Goal: Information Seeking & Learning: Learn about a topic

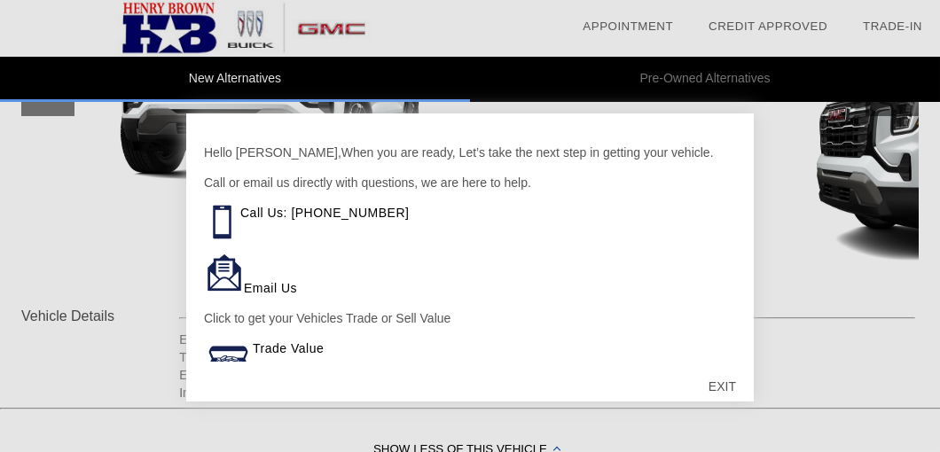
scroll to position [450, 0]
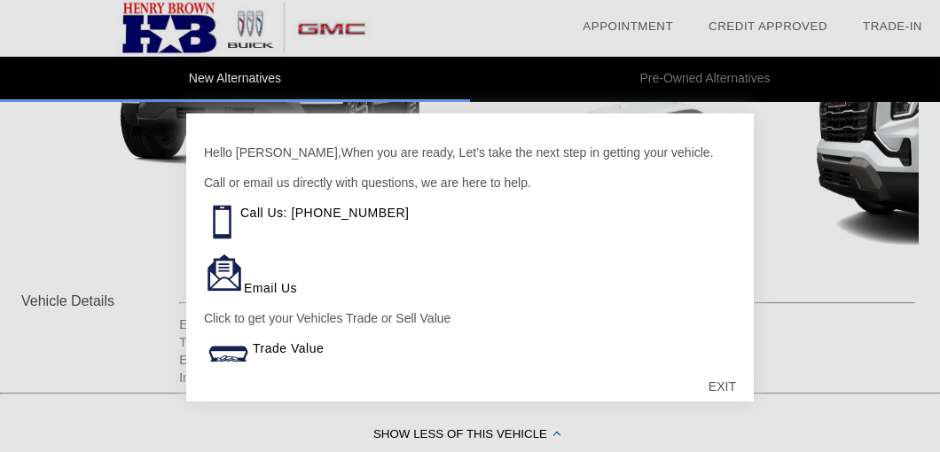
click at [13, 184] on div at bounding box center [470, 226] width 940 height 452
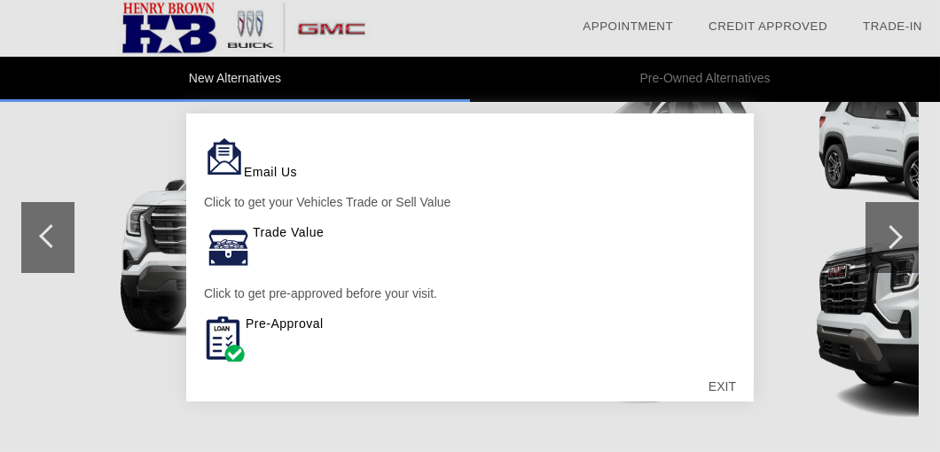
scroll to position [113, 0]
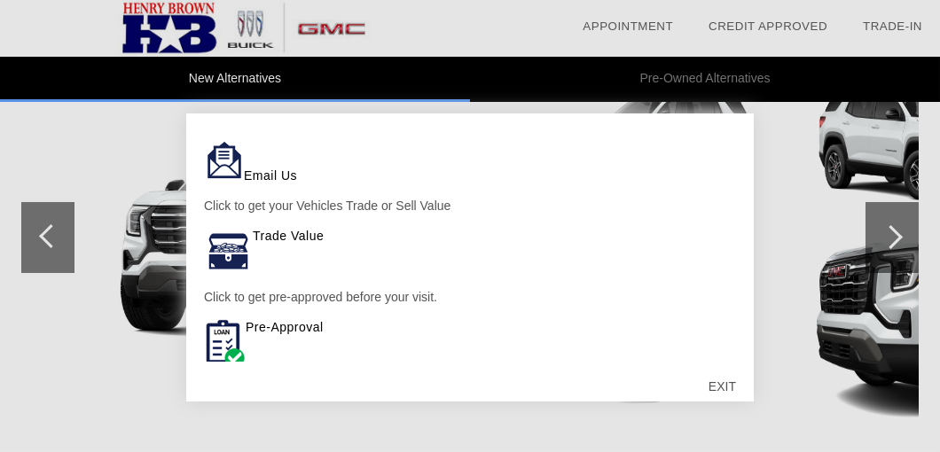
click at [243, 343] on img at bounding box center [225, 343] width 42 height 51
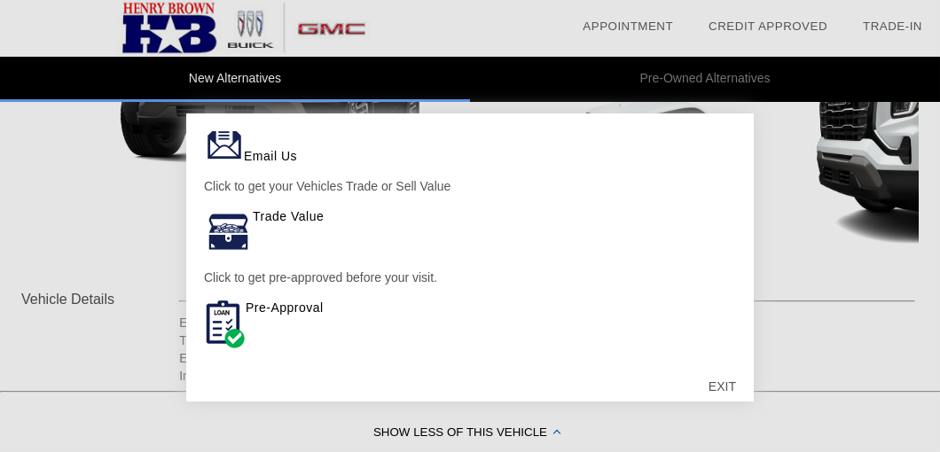
scroll to position [442, 0]
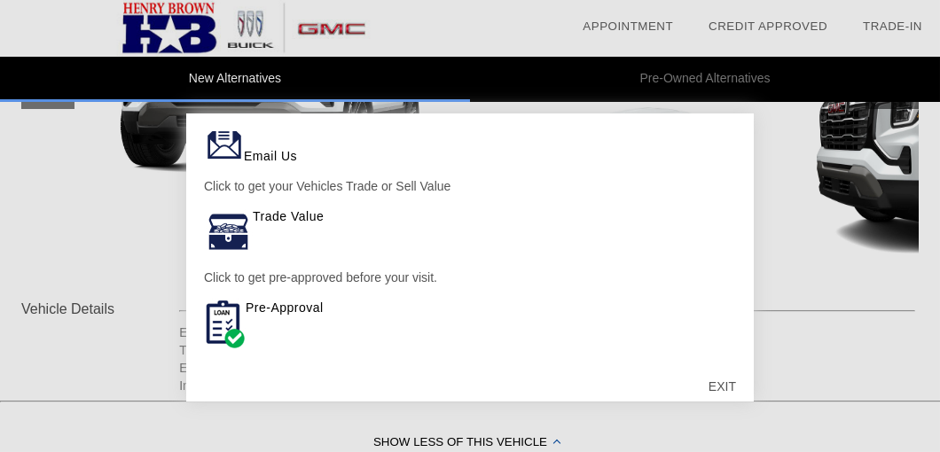
click at [227, 81] on div at bounding box center [470, 226] width 940 height 452
click at [661, 77] on div at bounding box center [470, 226] width 940 height 452
click at [231, 74] on div at bounding box center [470, 226] width 940 height 452
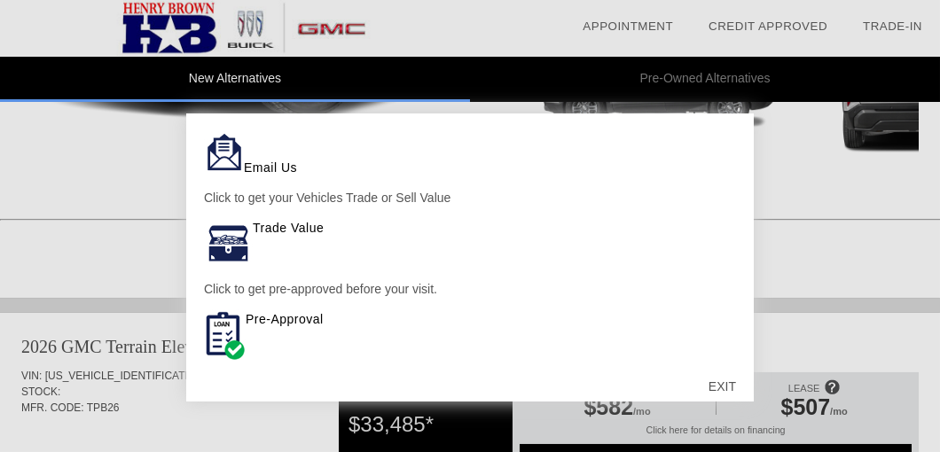
scroll to position [0, 0]
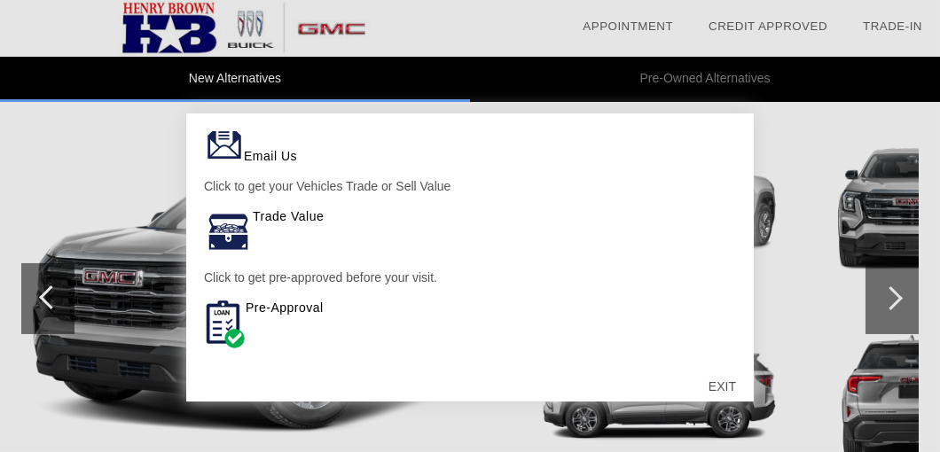
click at [892, 287] on div at bounding box center [470, 226] width 940 height 452
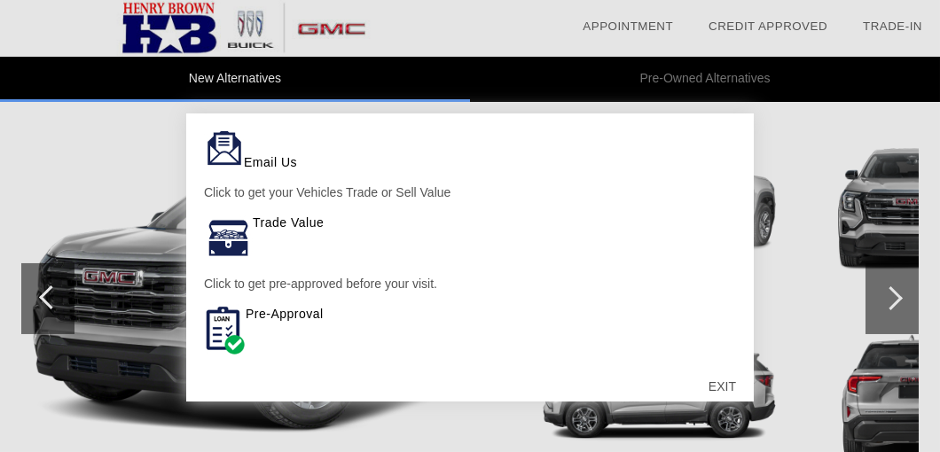
scroll to position [123, 0]
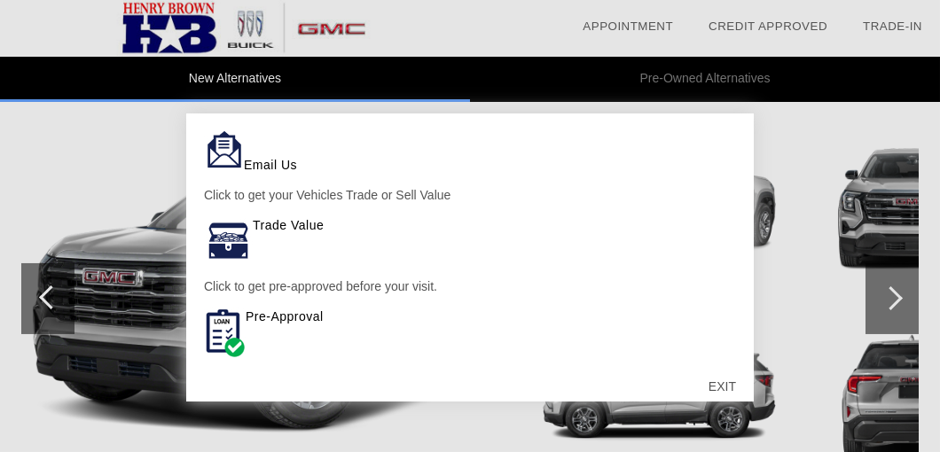
click at [715, 389] on div "EXIT" at bounding box center [722, 386] width 63 height 53
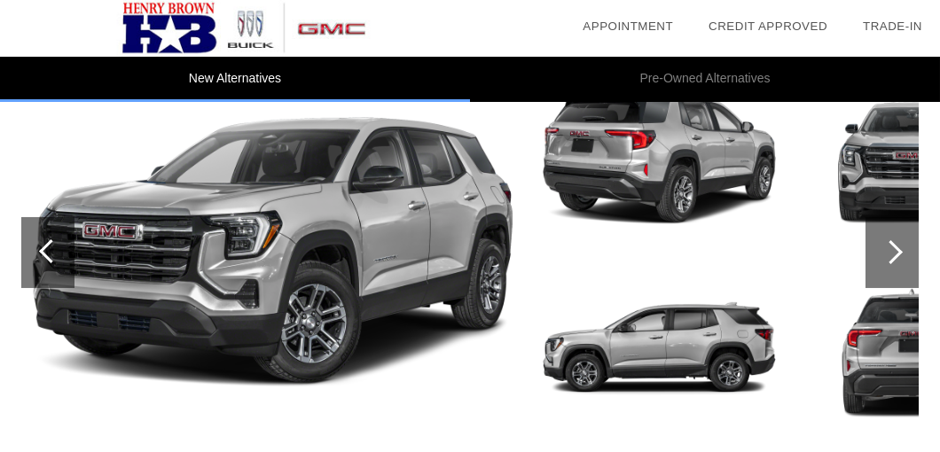
scroll to position [1804, 0]
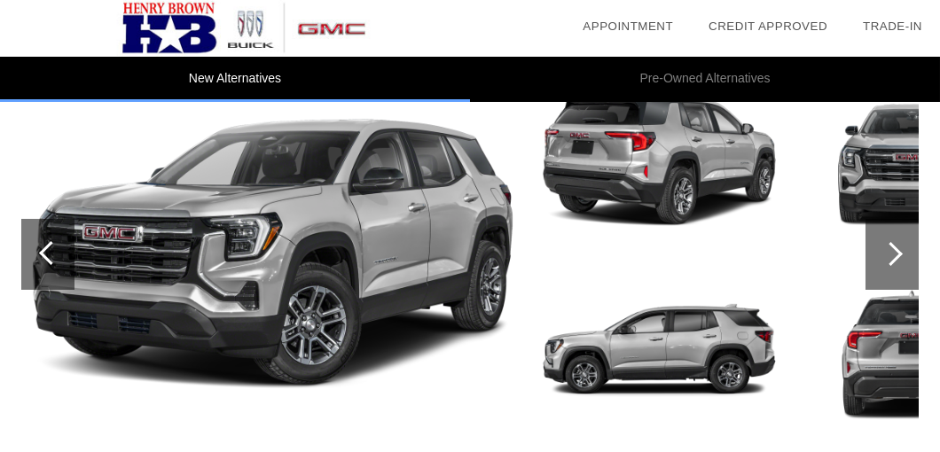
click at [896, 246] on div at bounding box center [891, 254] width 24 height 24
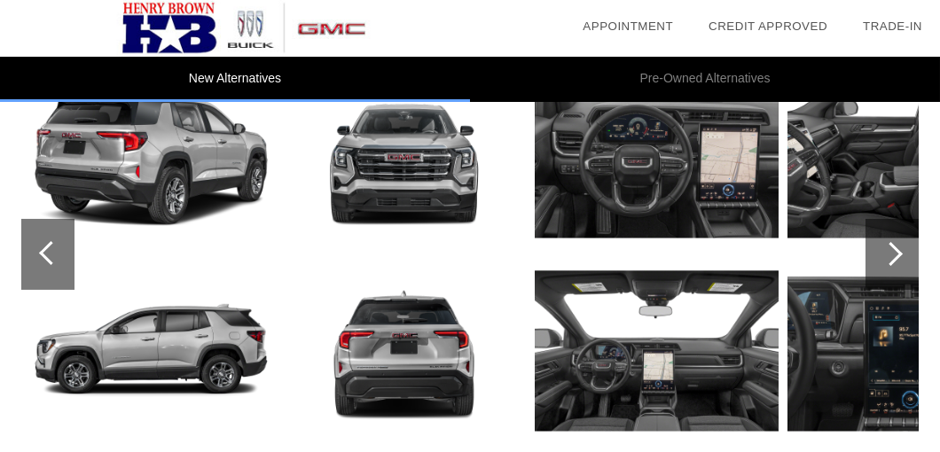
click at [896, 246] on div at bounding box center [891, 254] width 24 height 24
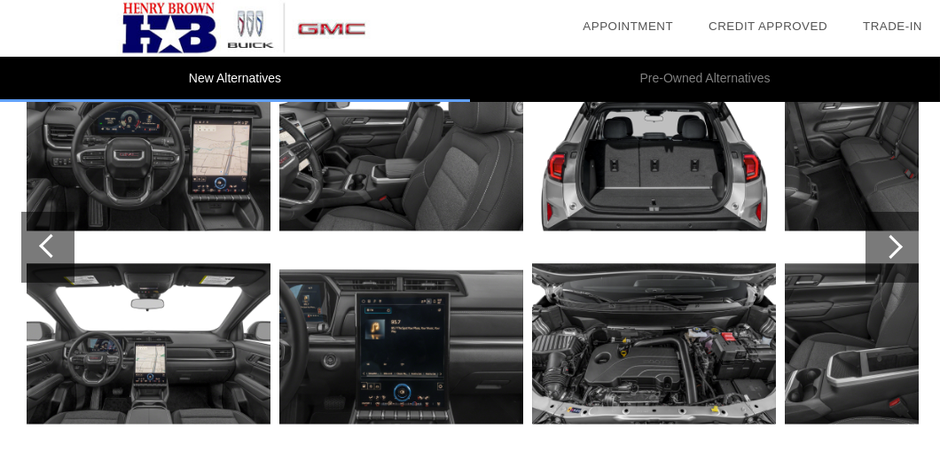
scroll to position [1813, 0]
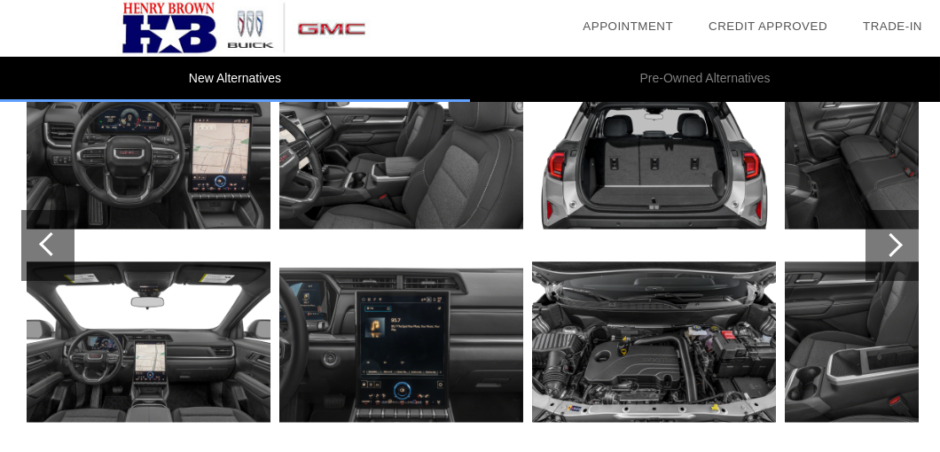
click at [890, 233] on div at bounding box center [891, 245] width 24 height 24
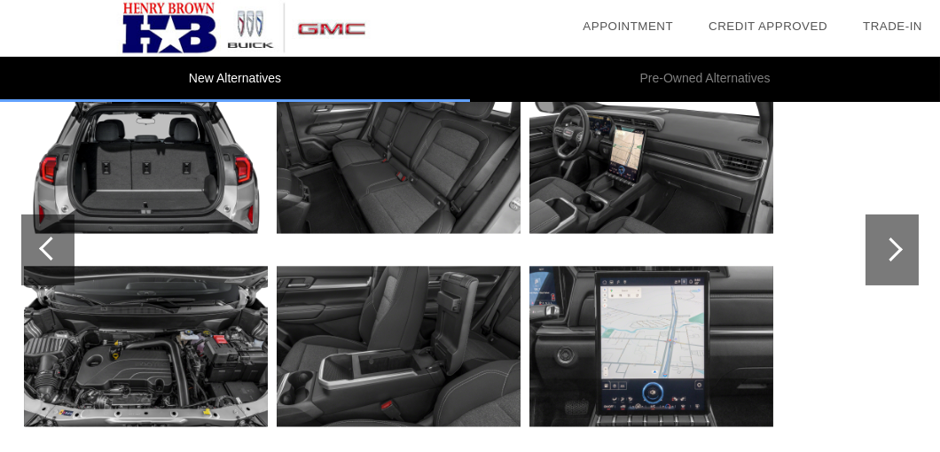
scroll to position [1804, 0]
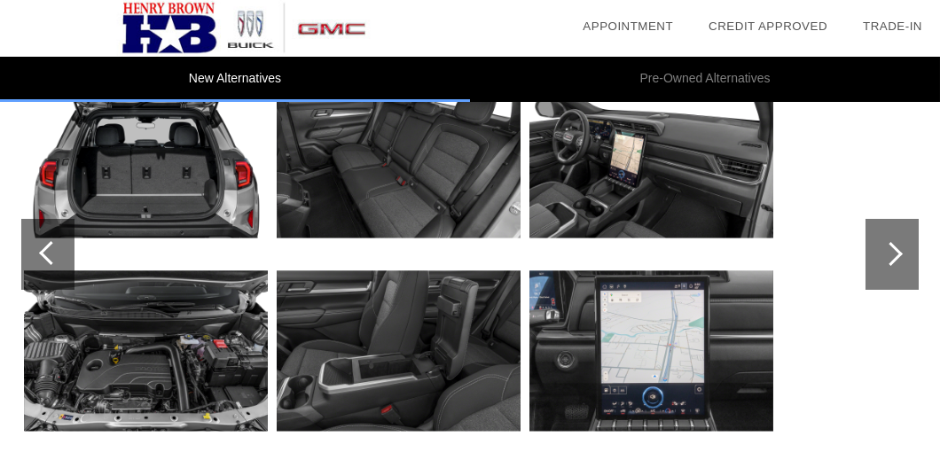
click at [889, 236] on div at bounding box center [892, 254] width 53 height 71
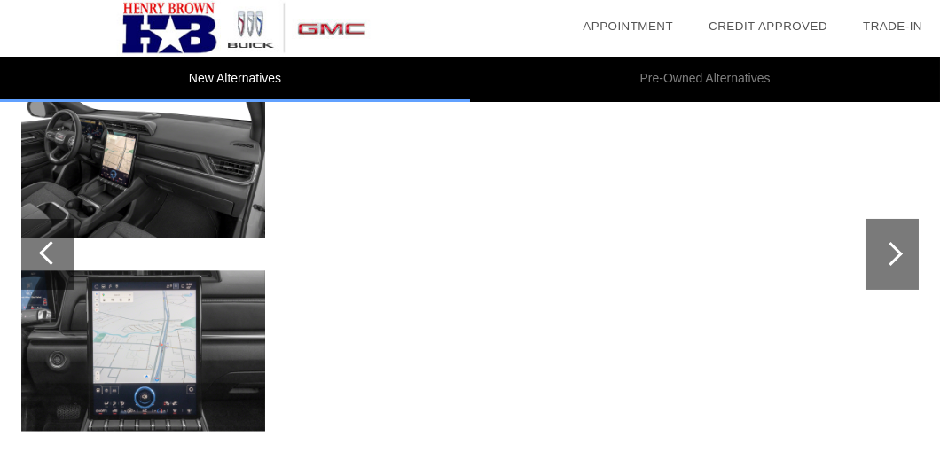
click at [891, 253] on div at bounding box center [891, 254] width 24 height 24
click at [891, 242] on div at bounding box center [891, 254] width 24 height 24
click at [36, 246] on div at bounding box center [47, 254] width 53 height 71
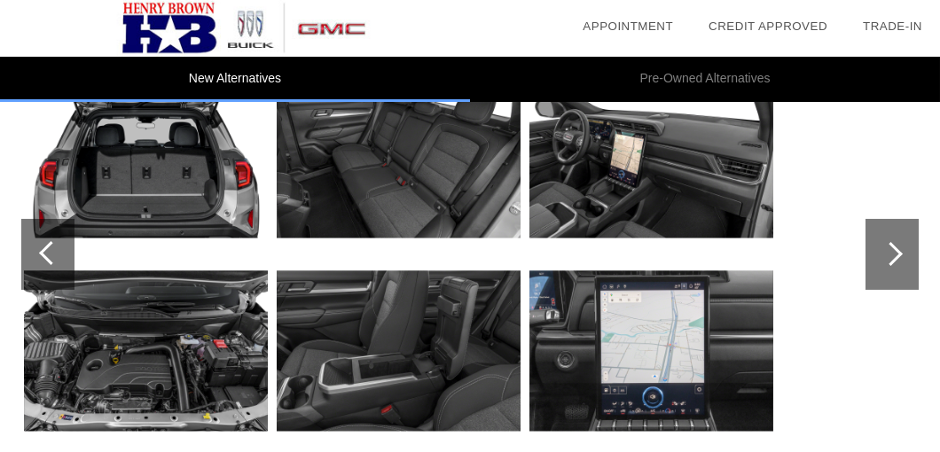
click at [36, 246] on div at bounding box center [47, 254] width 53 height 71
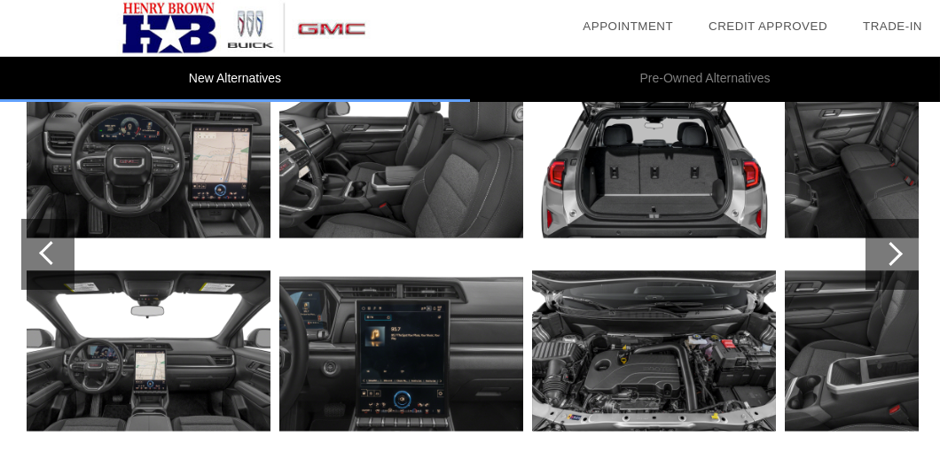
click at [892, 242] on div at bounding box center [891, 254] width 24 height 24
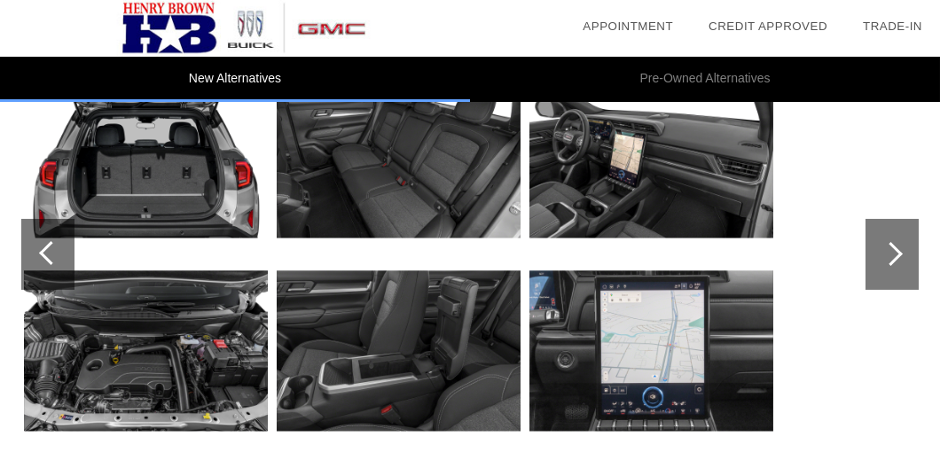
click at [46, 246] on div at bounding box center [51, 253] width 24 height 24
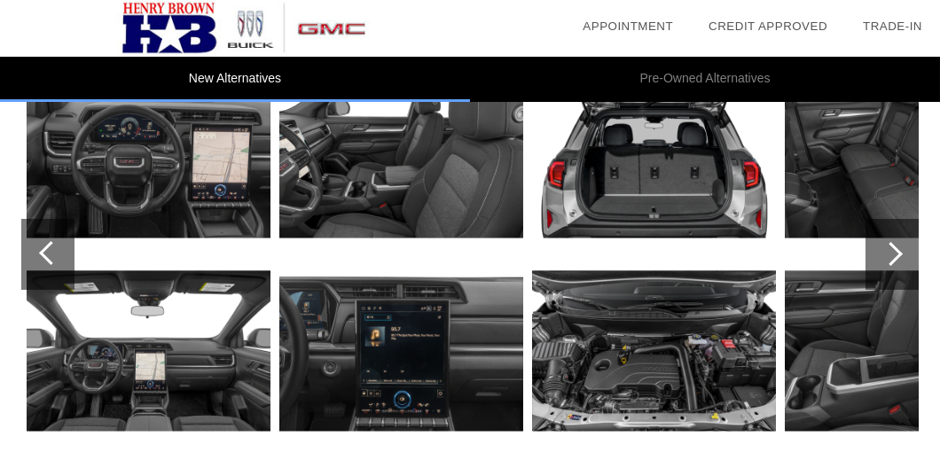
click at [892, 246] on div at bounding box center [891, 254] width 24 height 24
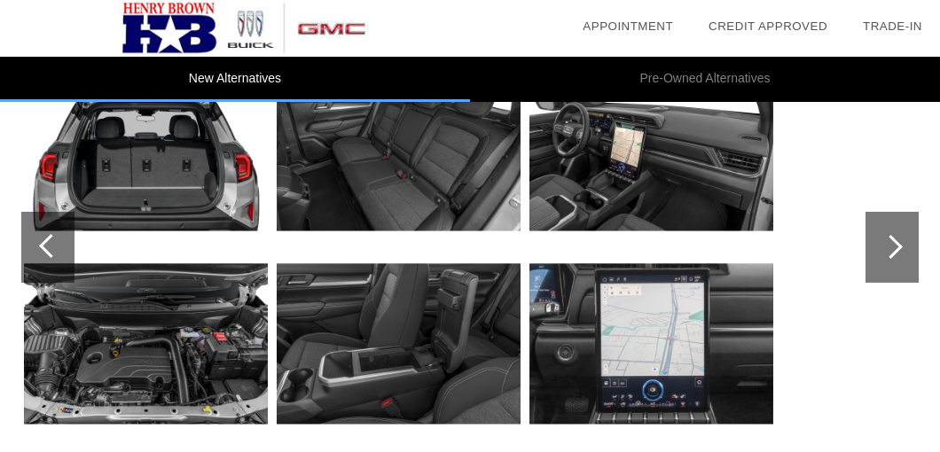
scroll to position [1813, 0]
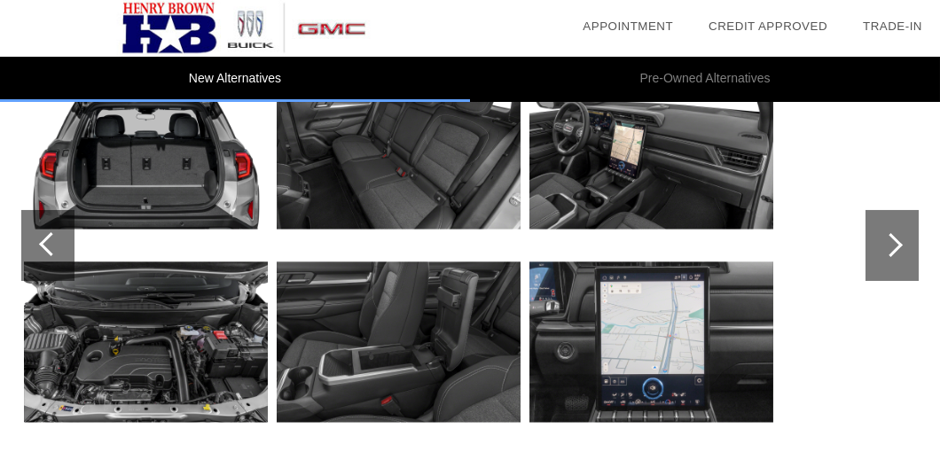
click at [48, 233] on div at bounding box center [51, 244] width 24 height 24
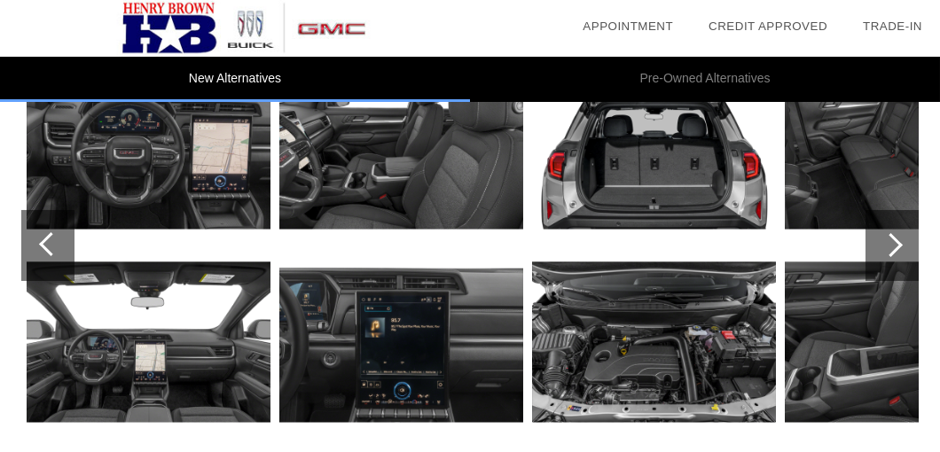
click at [43, 236] on div at bounding box center [51, 244] width 24 height 24
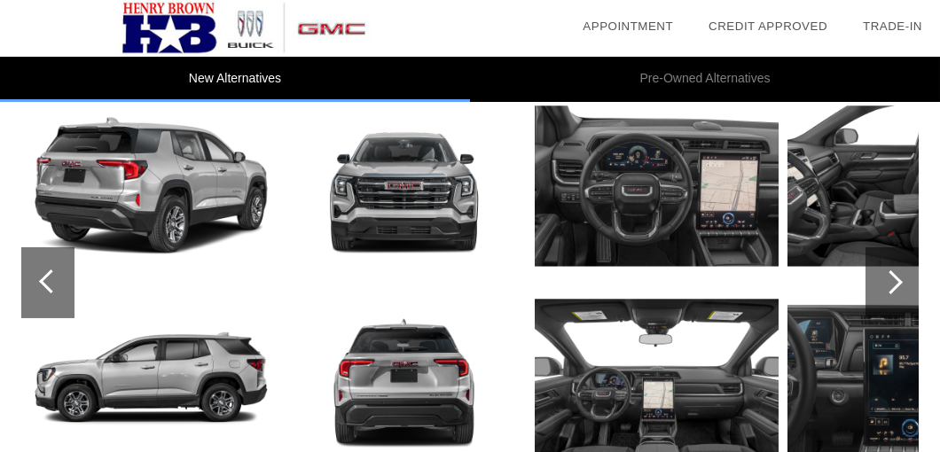
scroll to position [1780, 0]
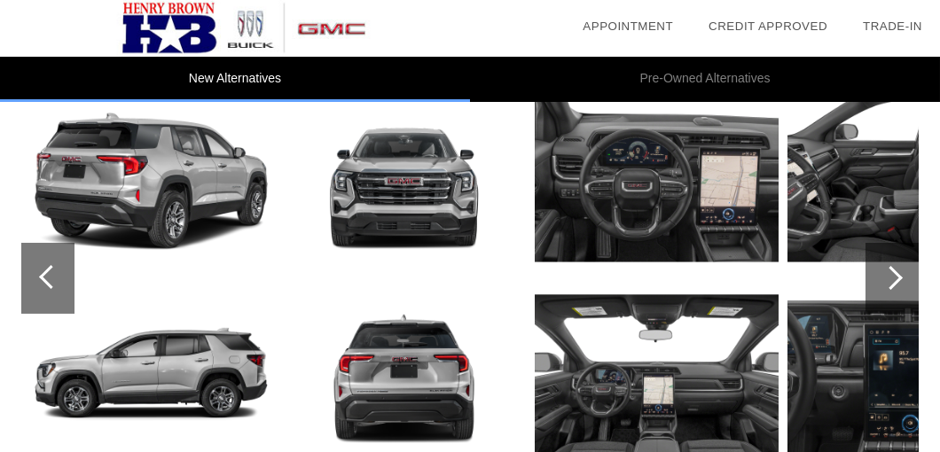
click at [37, 271] on div at bounding box center [47, 278] width 53 height 71
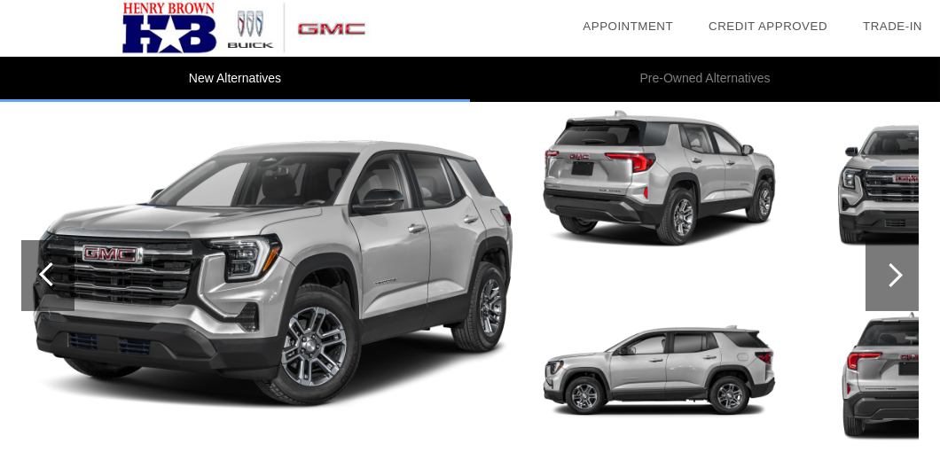
scroll to position [1781, 0]
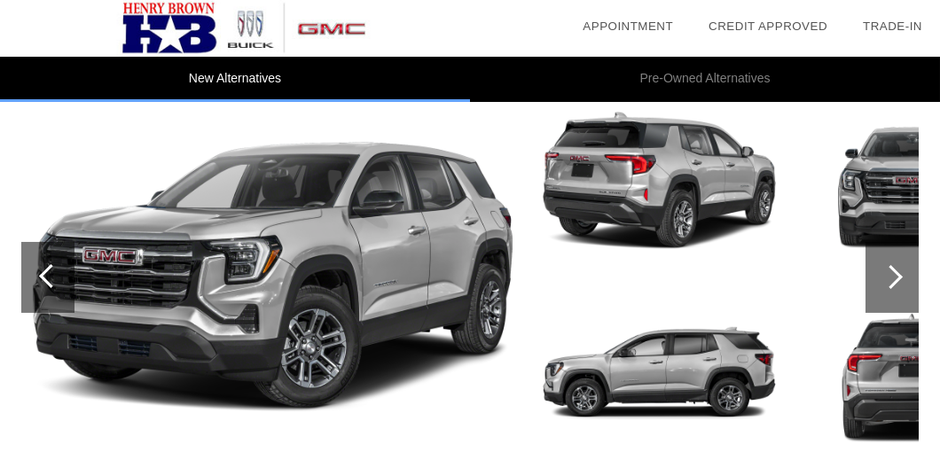
click at [41, 259] on div at bounding box center [47, 277] width 53 height 71
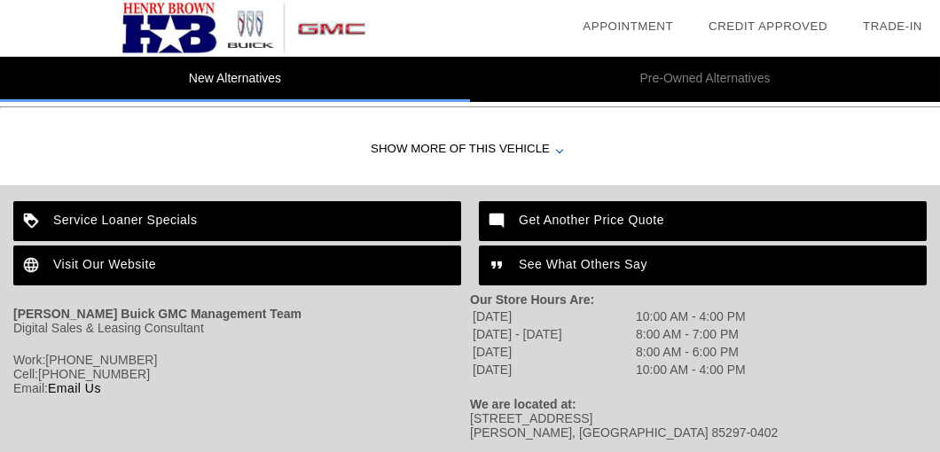
scroll to position [2182, 0]
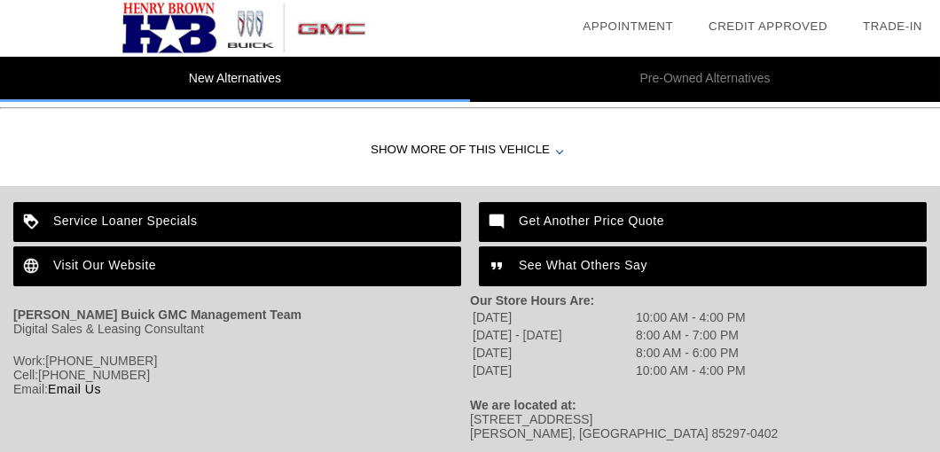
click at [408, 137] on div "Show More of this Vehicle" at bounding box center [470, 150] width 940 height 71
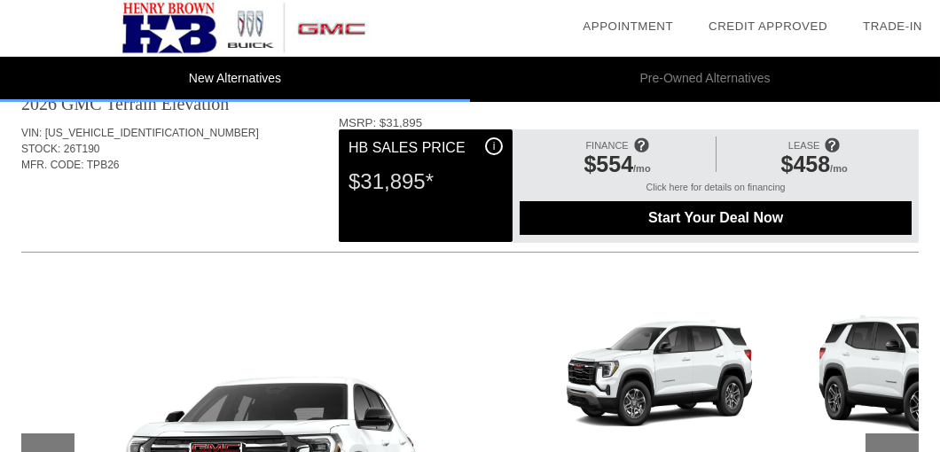
scroll to position [39, 0]
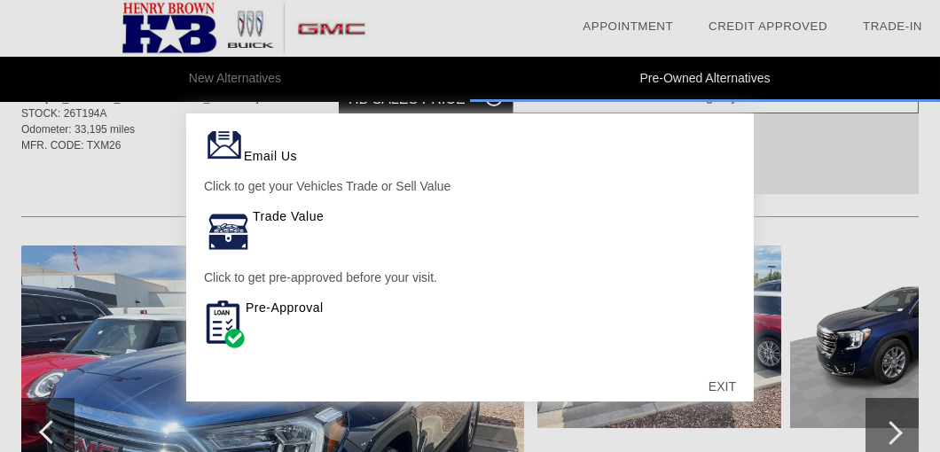
scroll to position [98, 0]
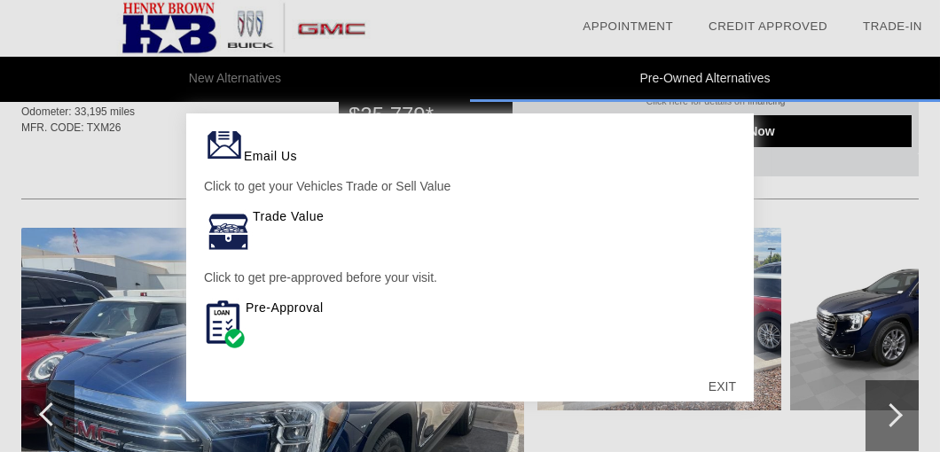
click at [717, 385] on div "EXIT" at bounding box center [722, 386] width 63 height 53
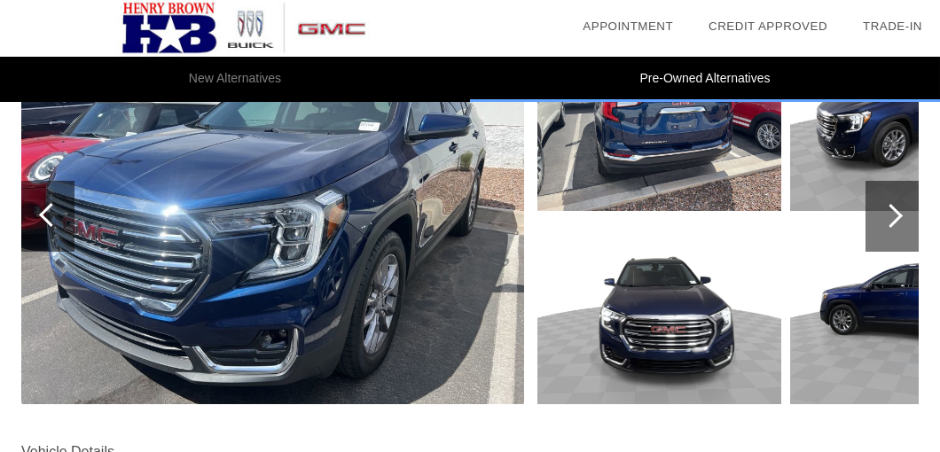
scroll to position [300, 0]
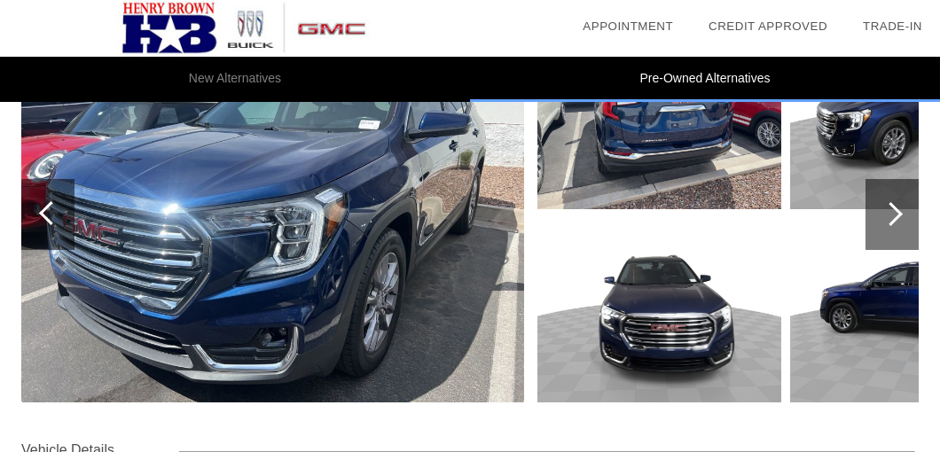
click at [48, 203] on div at bounding box center [51, 213] width 24 height 24
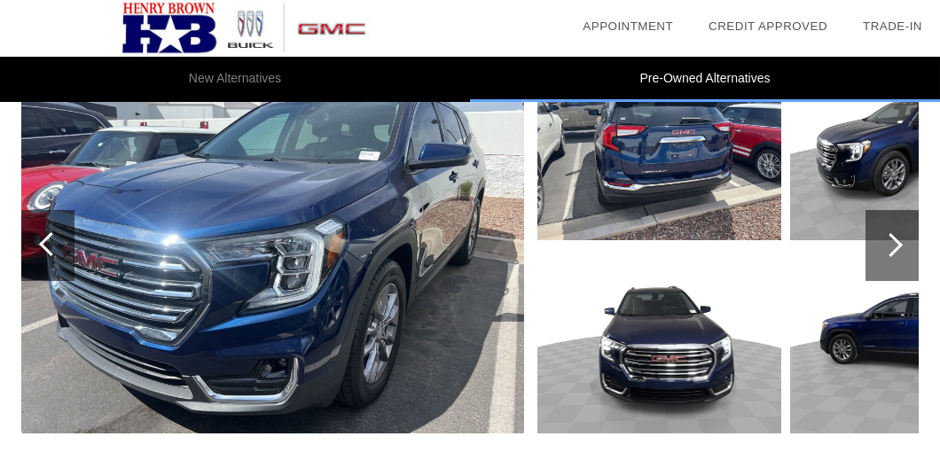
scroll to position [250, 0]
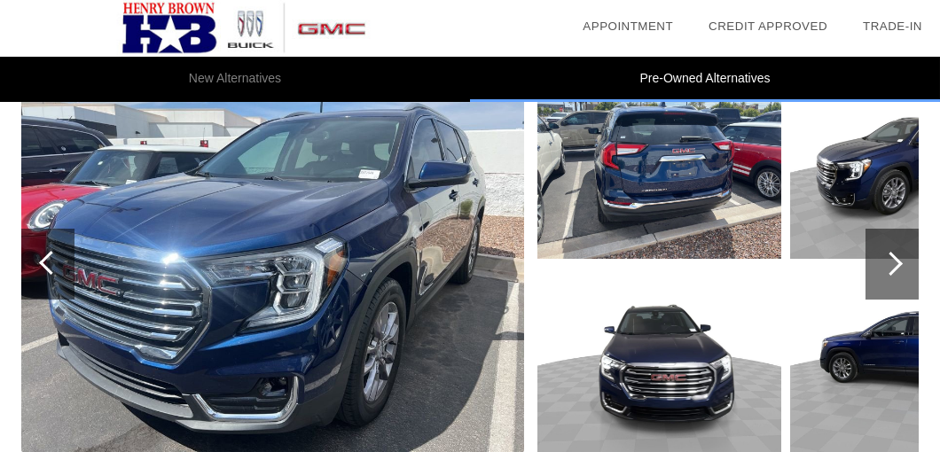
click at [887, 263] on div at bounding box center [891, 264] width 24 height 24
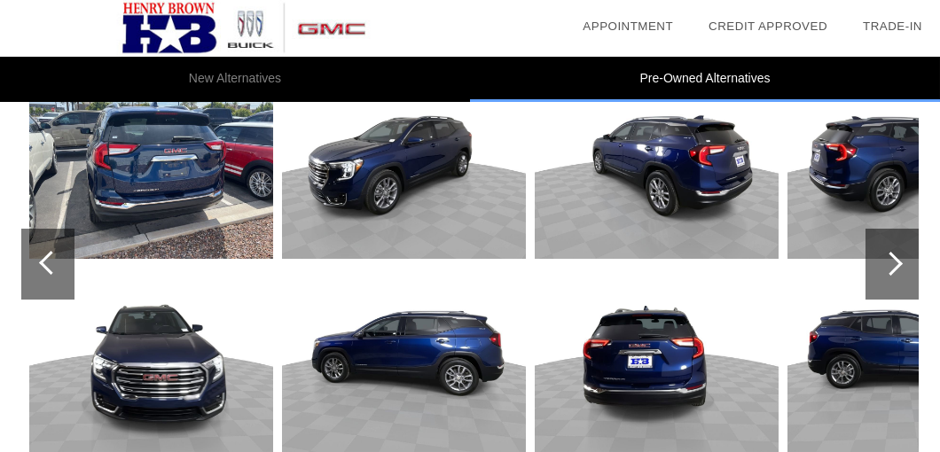
scroll to position [241, 0]
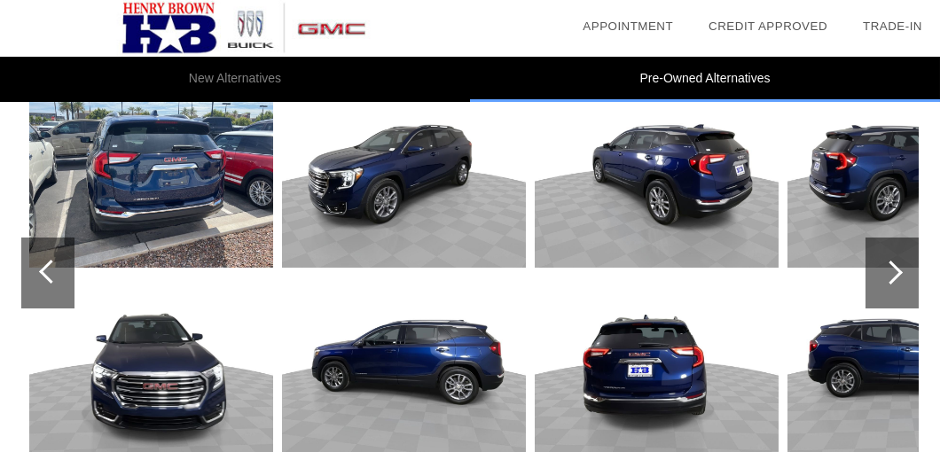
click at [887, 263] on div at bounding box center [891, 273] width 24 height 24
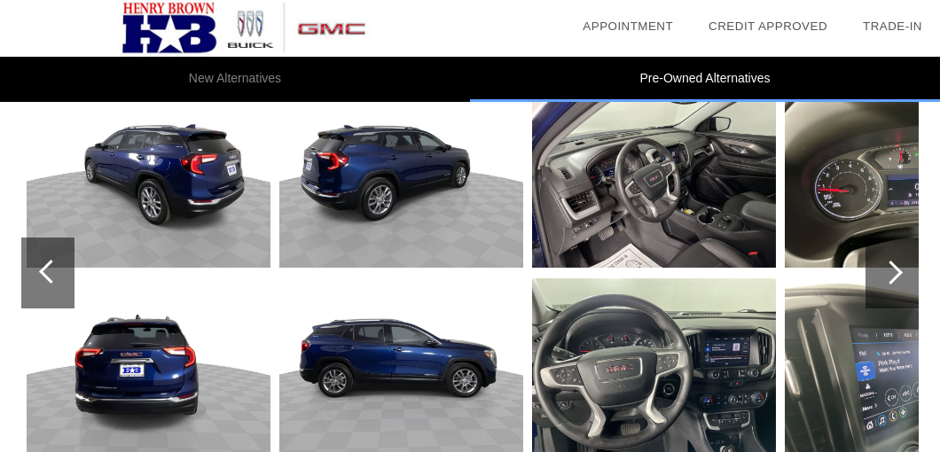
click at [887, 263] on div at bounding box center [891, 273] width 24 height 24
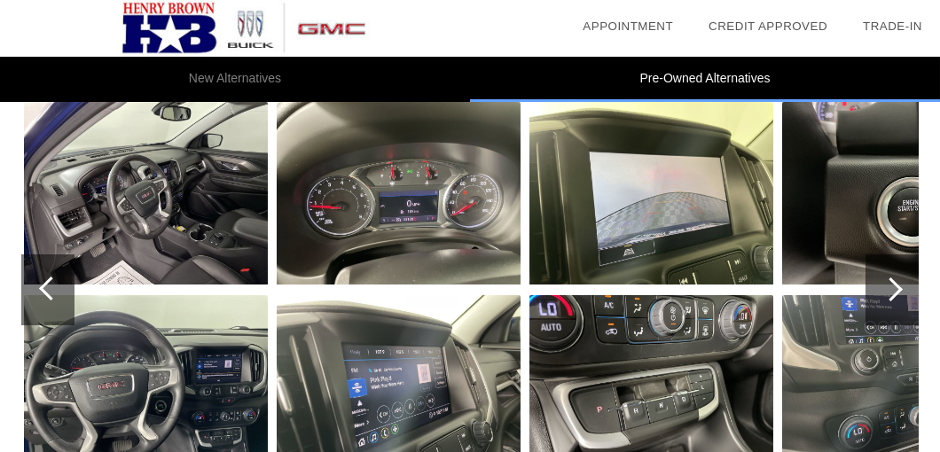
scroll to position [223, 0]
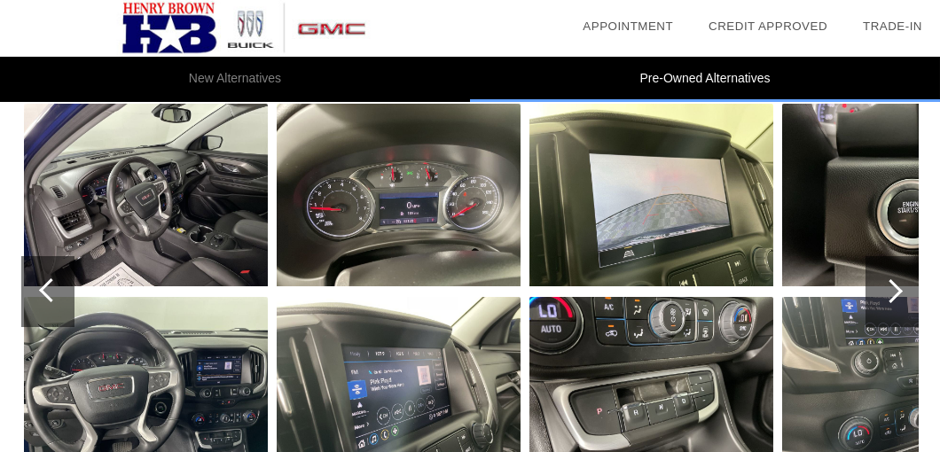
click at [891, 289] on div at bounding box center [891, 291] width 24 height 24
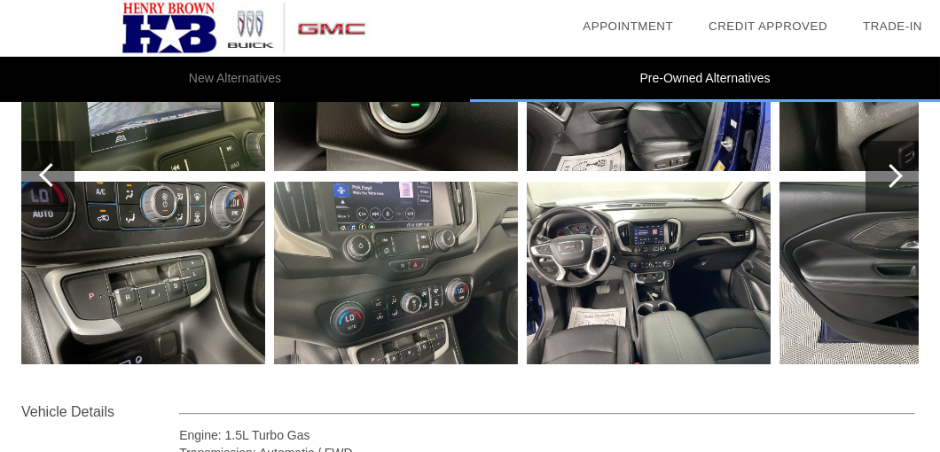
scroll to position [350, 0]
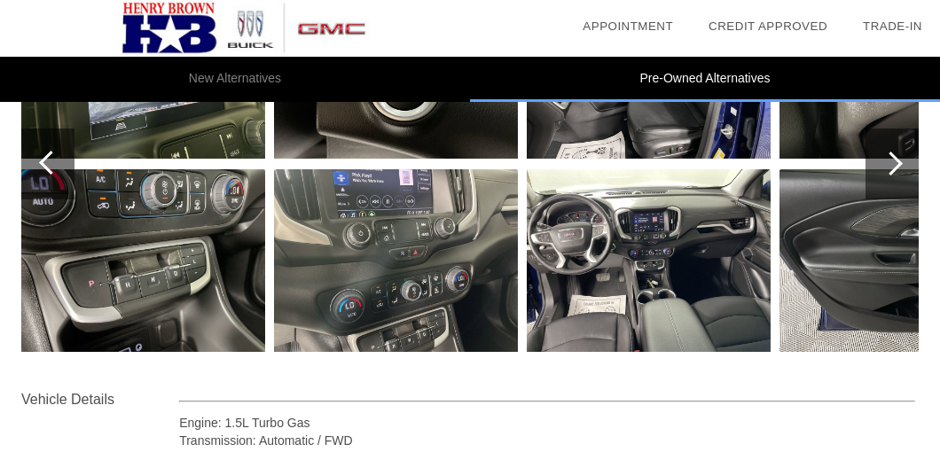
click at [895, 152] on div at bounding box center [892, 164] width 53 height 71
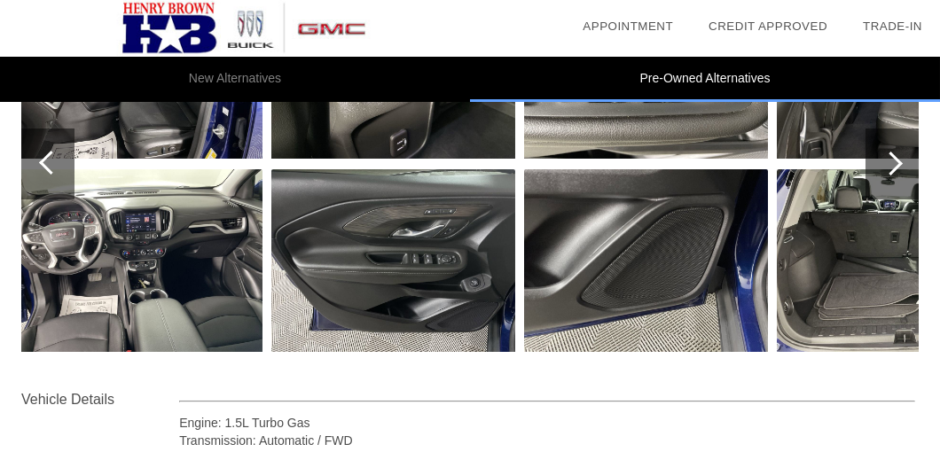
click at [892, 155] on div at bounding box center [891, 164] width 24 height 24
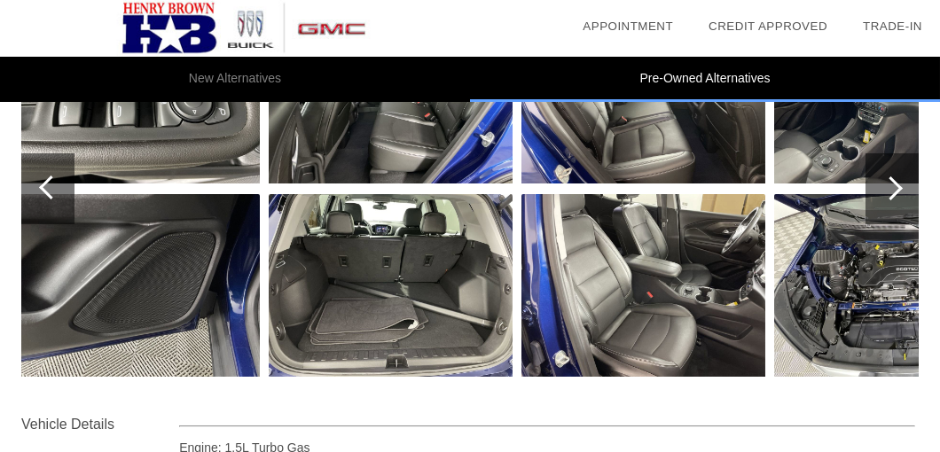
scroll to position [318, 0]
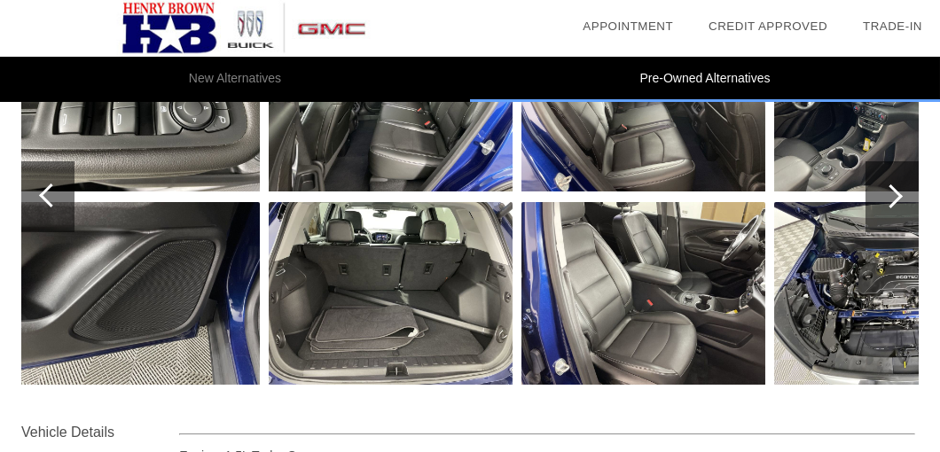
click at [892, 185] on div at bounding box center [892, 196] width 53 height 71
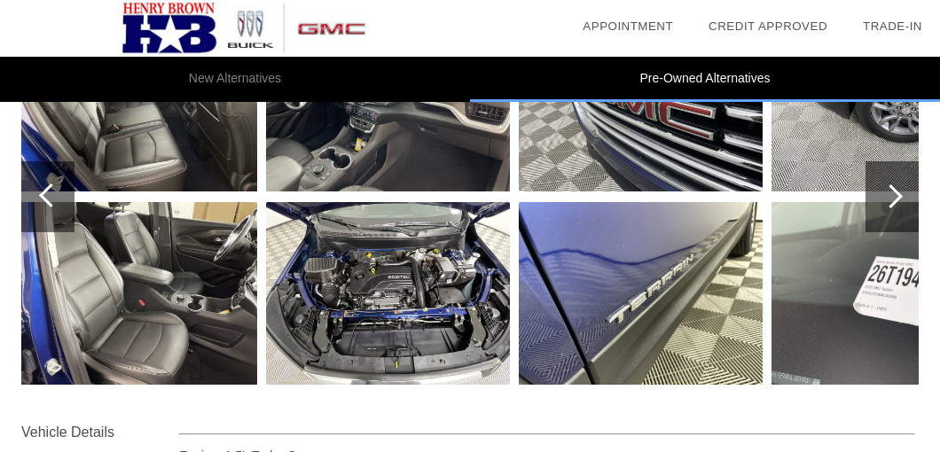
click at [890, 185] on div at bounding box center [891, 197] width 24 height 24
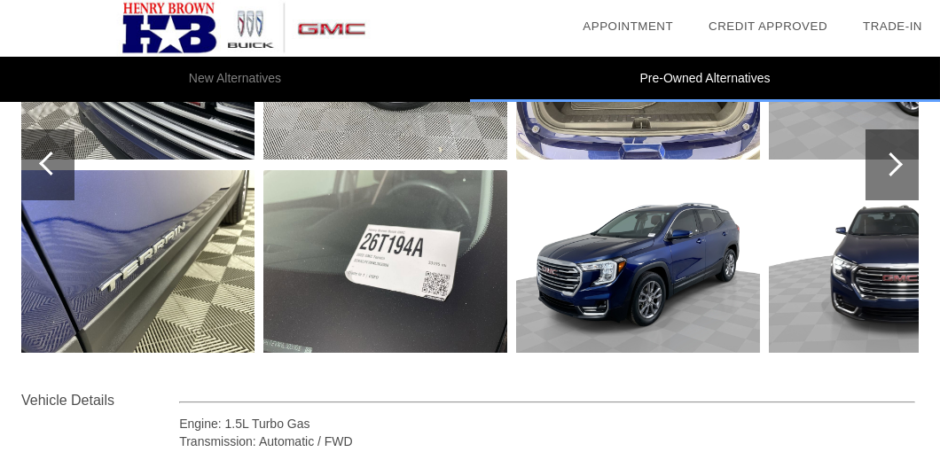
scroll to position [342, 0]
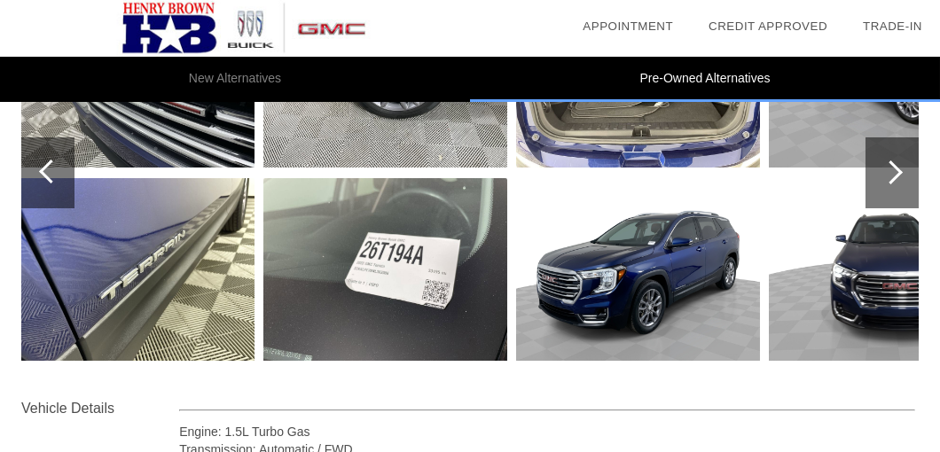
click at [892, 169] on div at bounding box center [891, 173] width 24 height 24
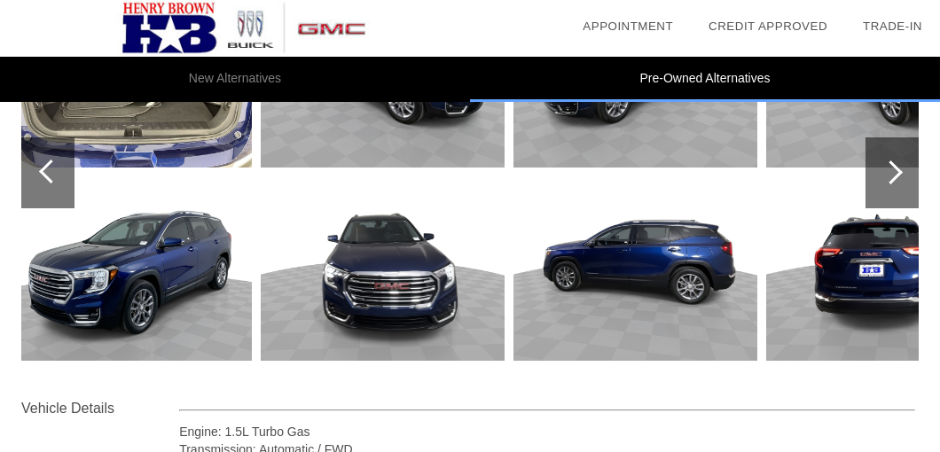
click at [897, 163] on div at bounding box center [892, 173] width 53 height 71
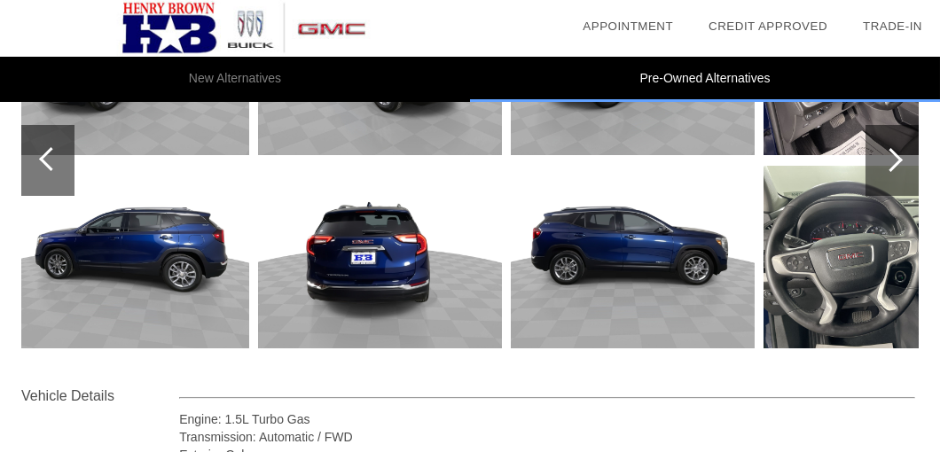
scroll to position [361, 0]
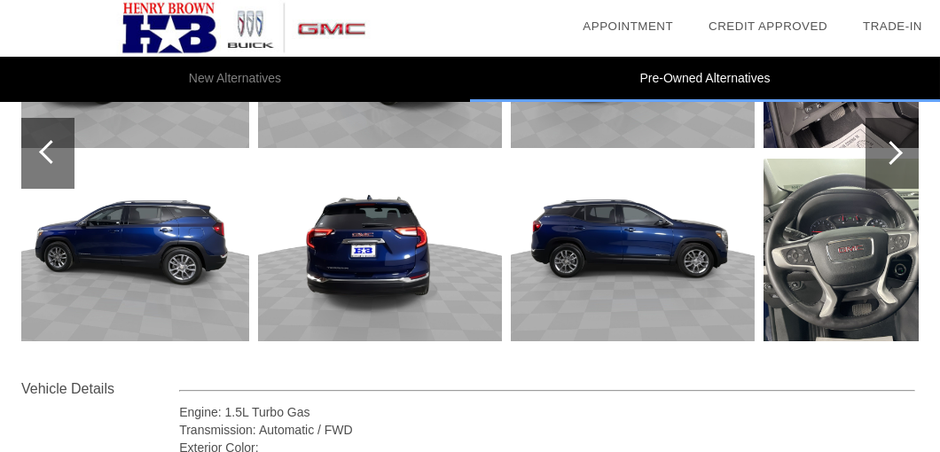
click at [894, 154] on div at bounding box center [891, 153] width 24 height 24
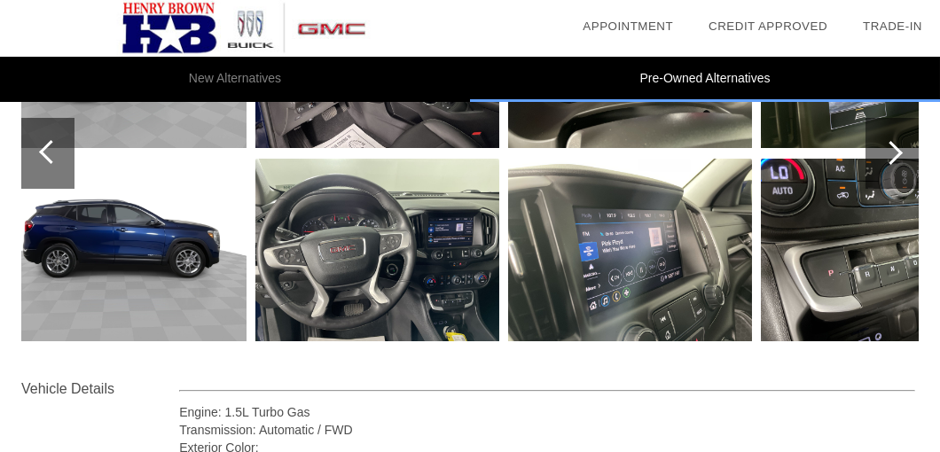
click at [894, 154] on div at bounding box center [891, 153] width 24 height 24
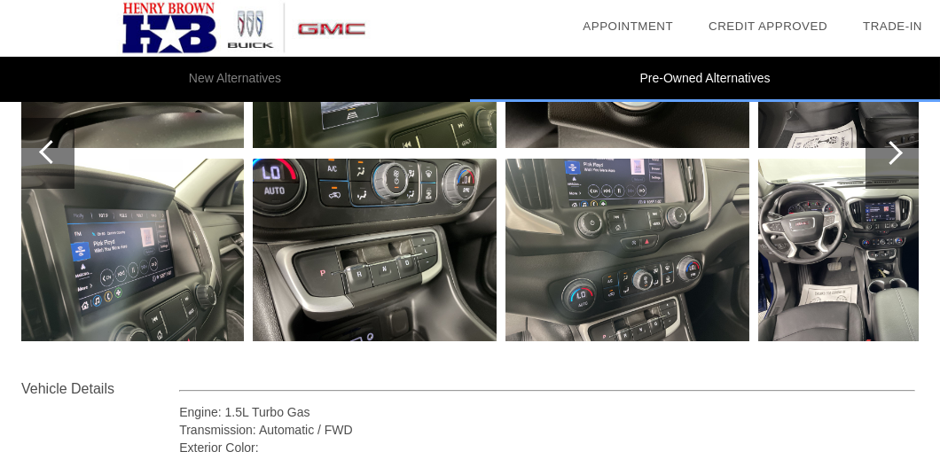
click at [894, 154] on div at bounding box center [891, 153] width 24 height 24
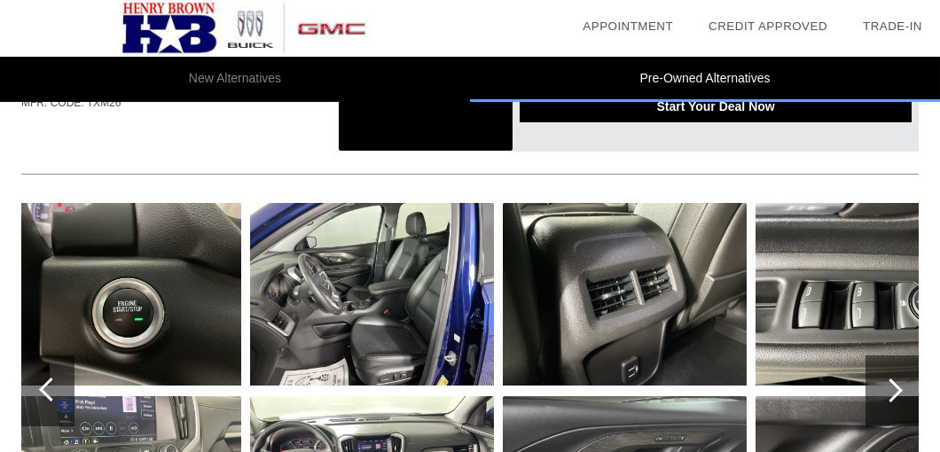
scroll to position [0, 0]
